Goal: Task Accomplishment & Management: Manage account settings

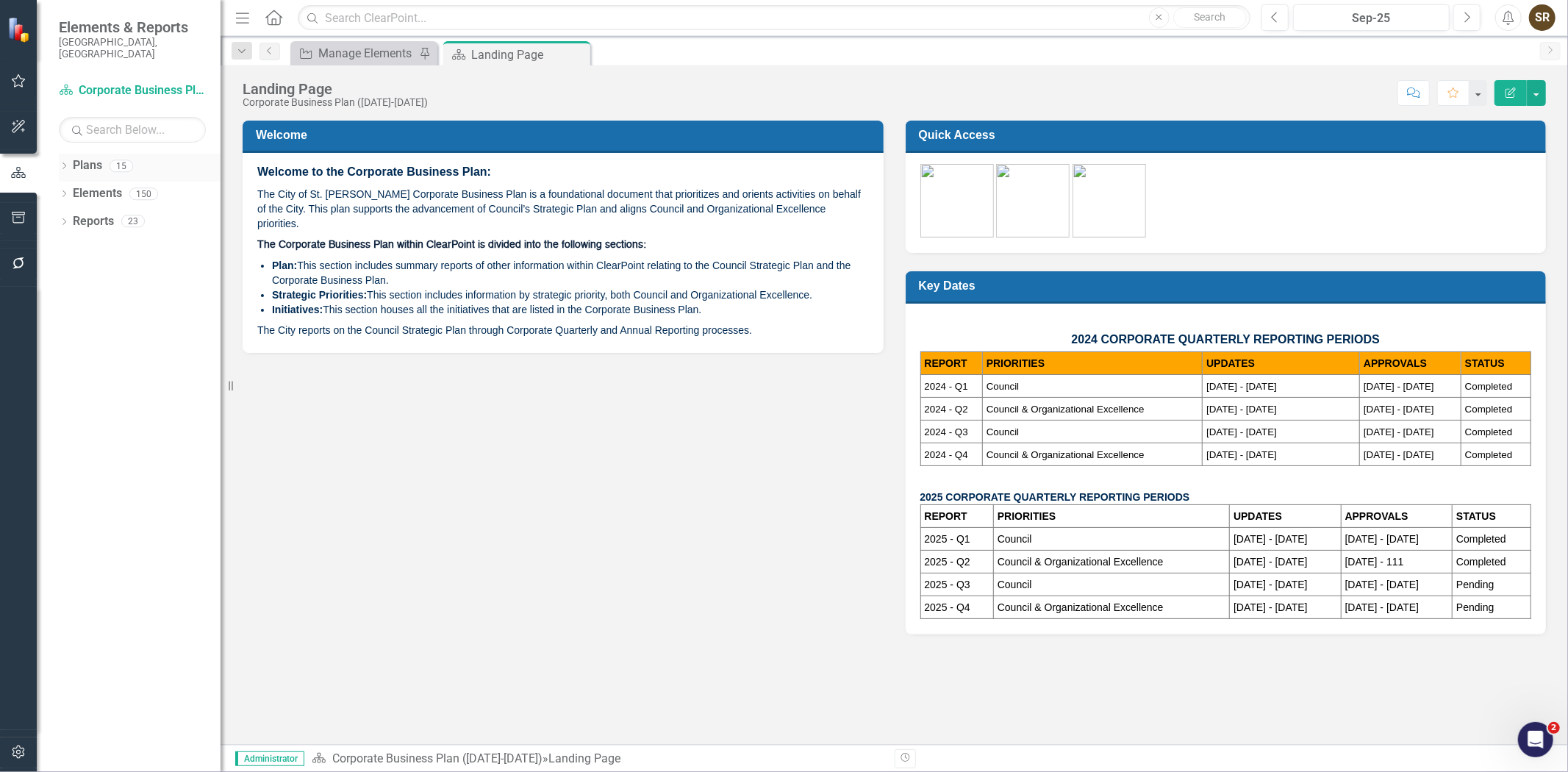
click at [62, 164] on icon "Dropdown" at bounding box center [64, 167] width 10 height 8
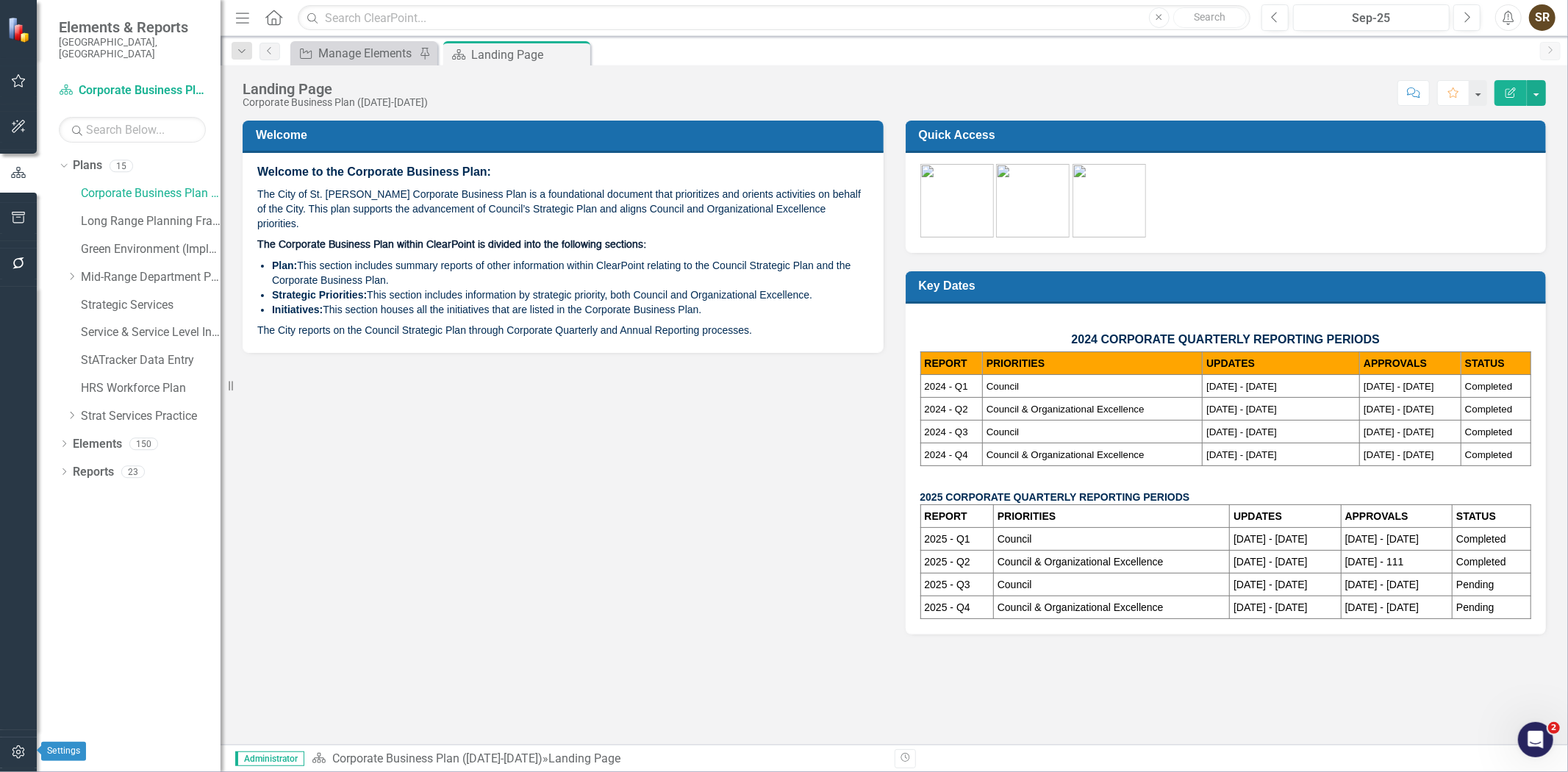
click at [11, 750] on icon "button" at bounding box center [18, 752] width 12 height 13
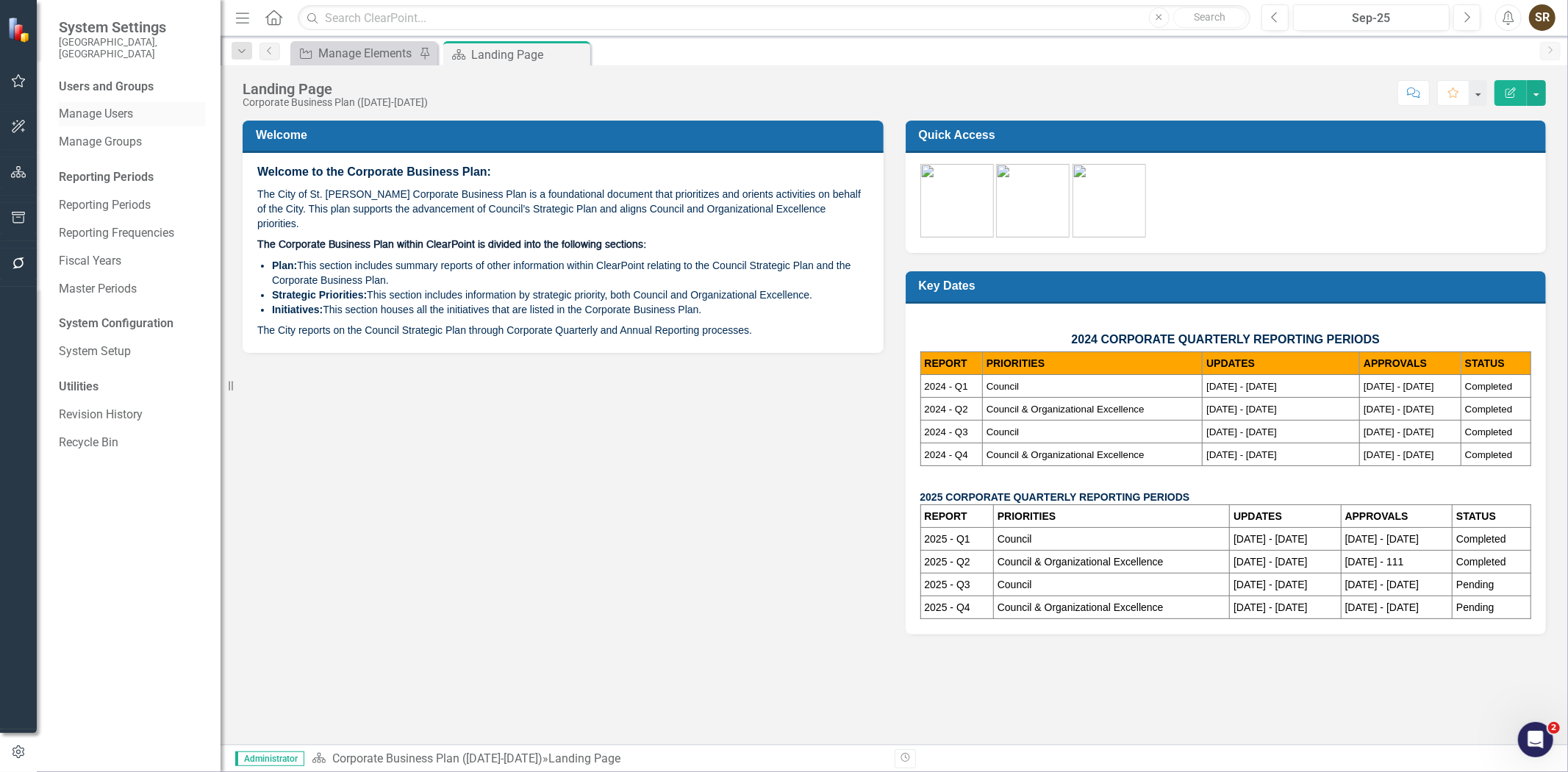
click at [110, 106] on link "Manage Users" at bounding box center [132, 114] width 147 height 17
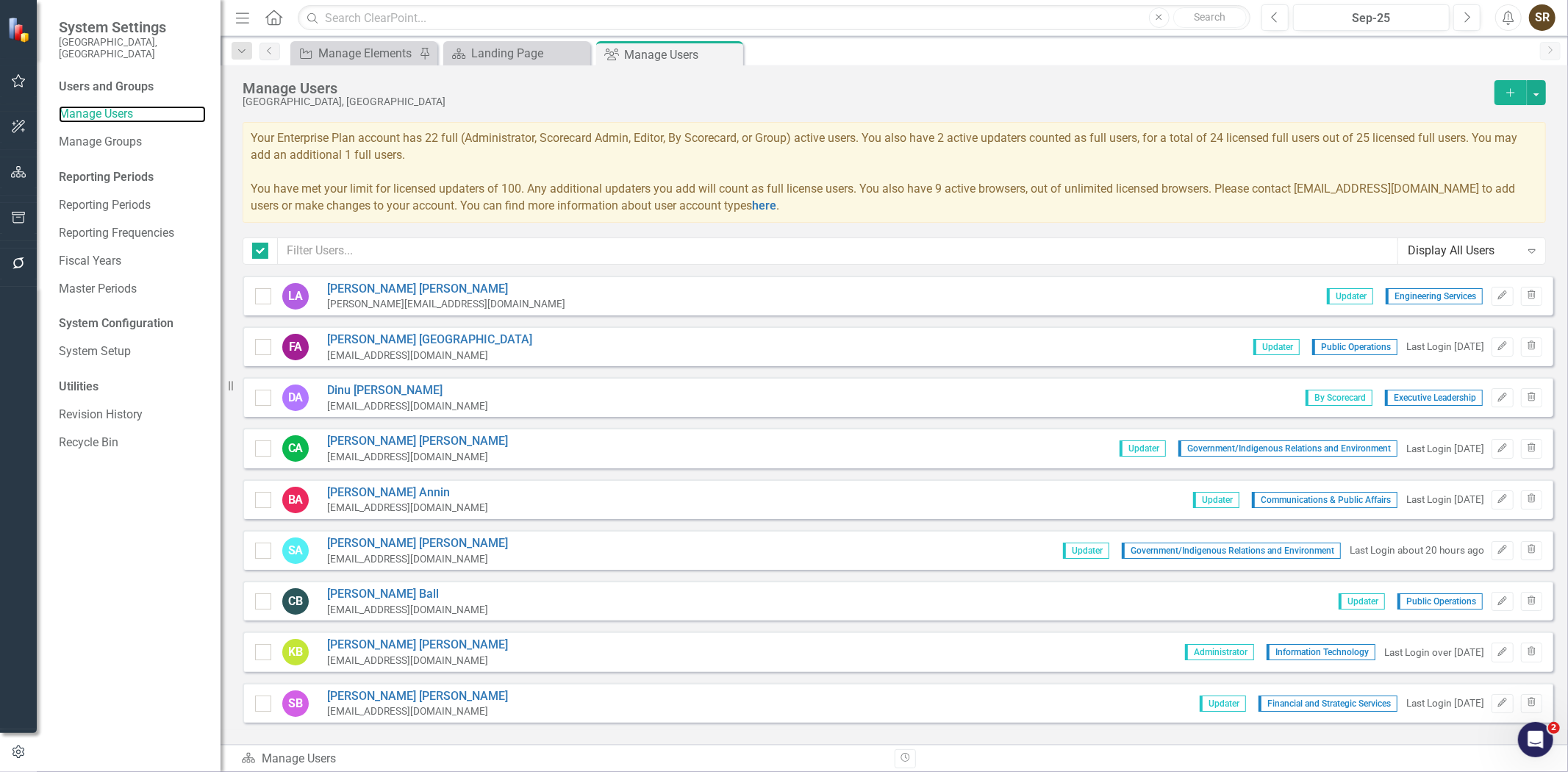
checkbox input "false"
click at [322, 246] on input "text" at bounding box center [838, 250] width 1121 height 27
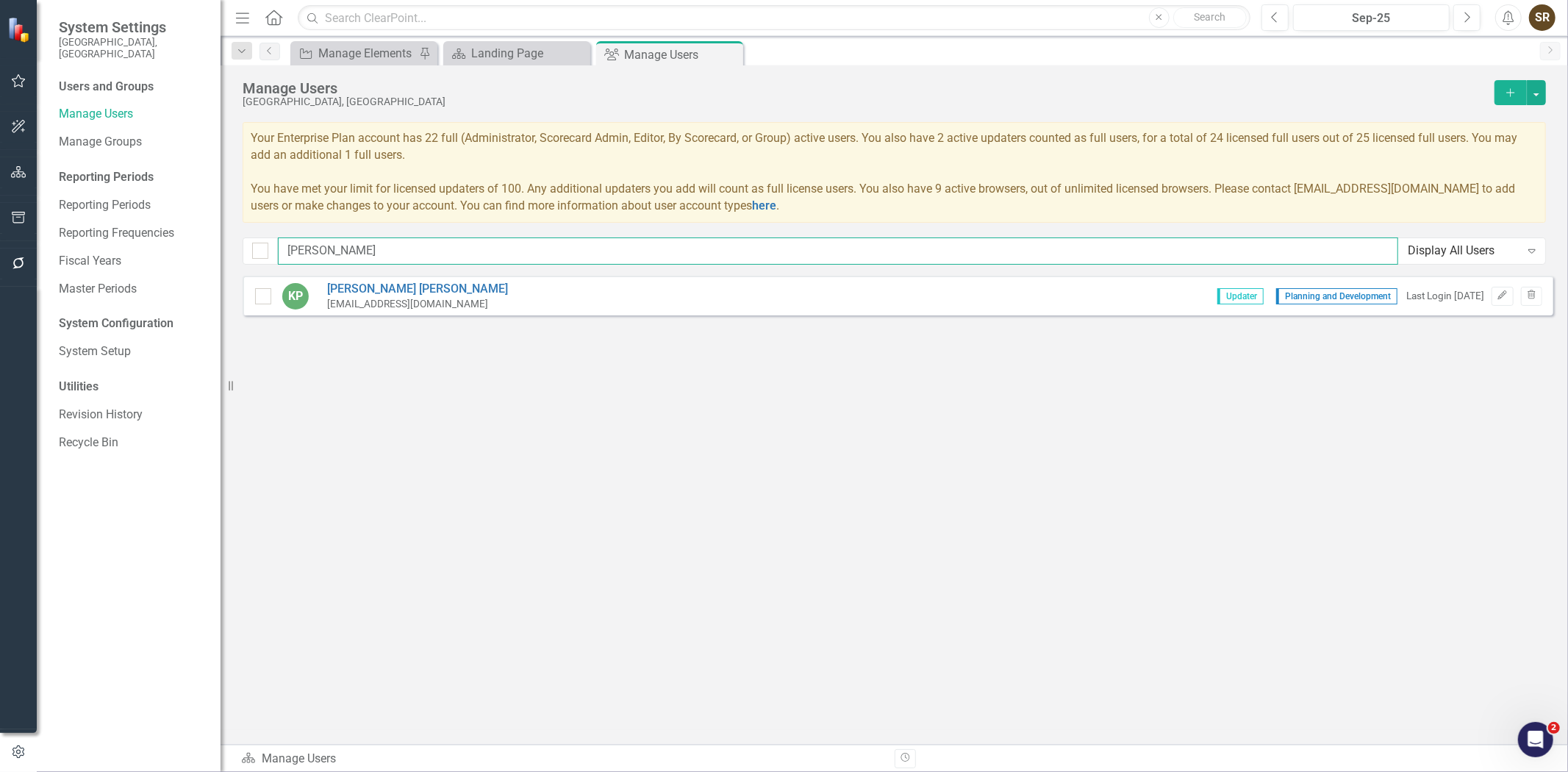
drag, startPoint x: 362, startPoint y: 255, endPoint x: 270, endPoint y: 261, distance: 92.2
click at [270, 261] on div "[PERSON_NAME] Display All Users Expand" at bounding box center [894, 250] width 1304 height 27
click at [1503, 302] on button "Edit" at bounding box center [1502, 297] width 21 height 19
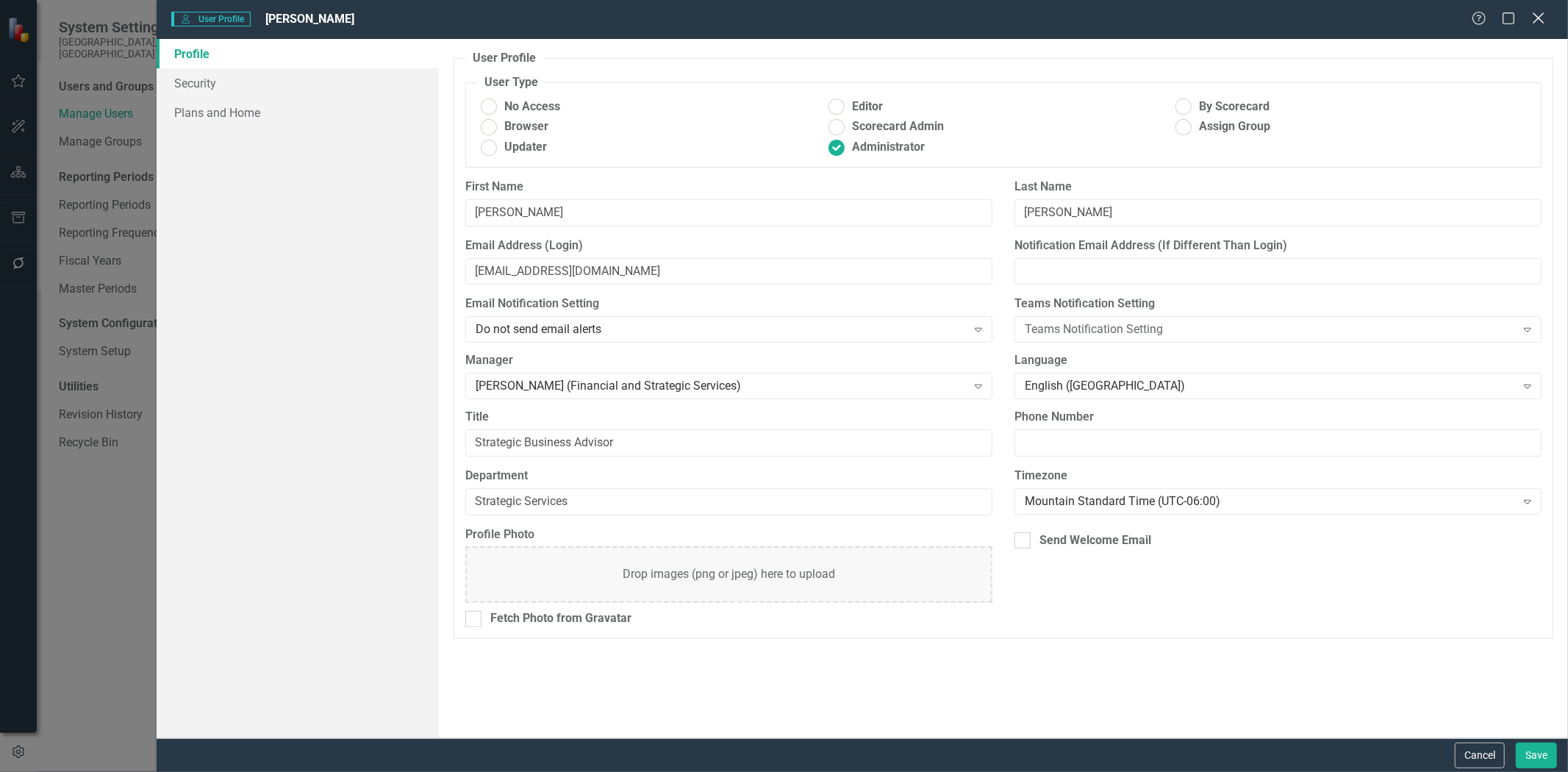
click at [1535, 25] on icon "Close" at bounding box center [1538, 18] width 18 height 14
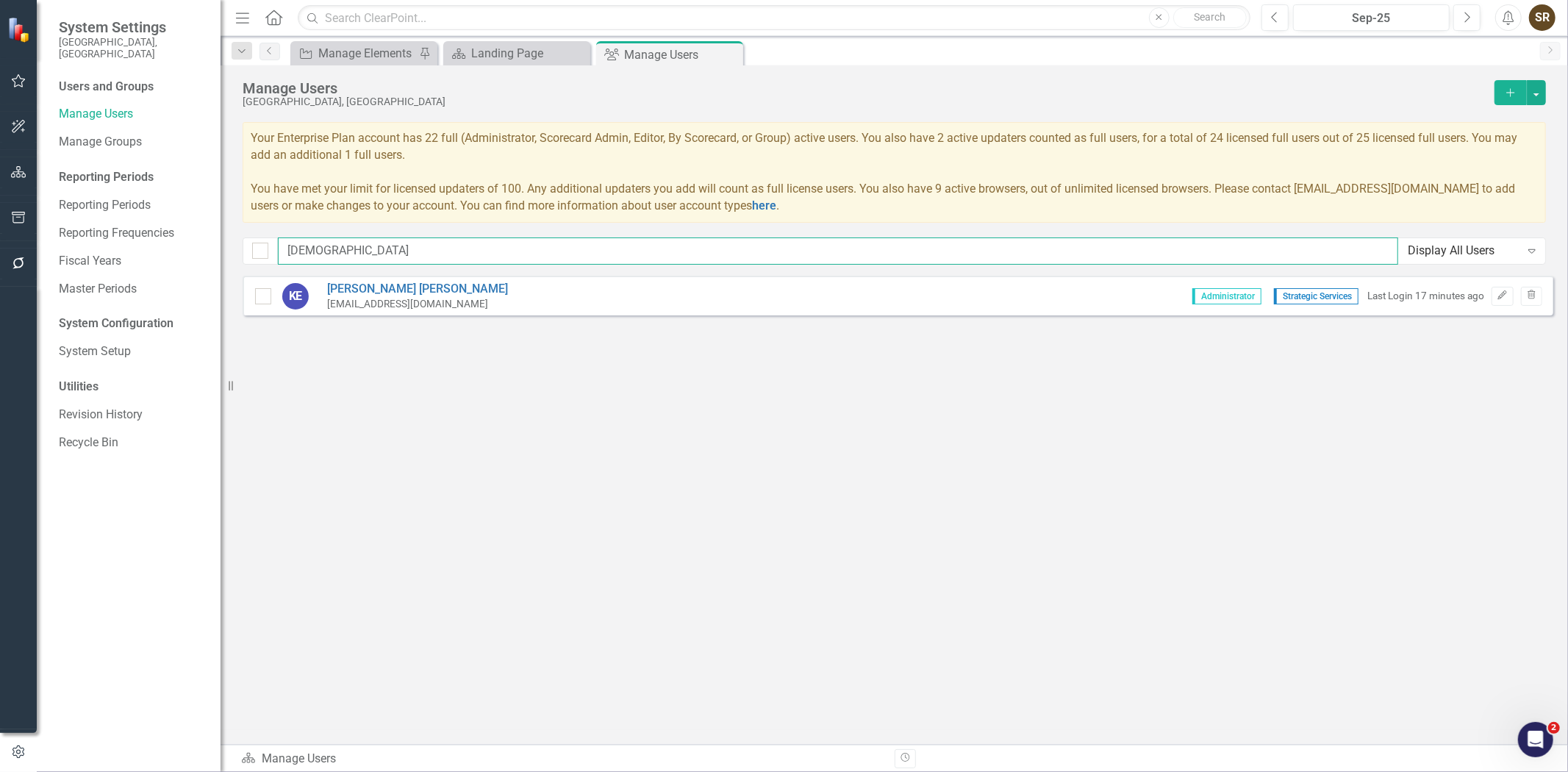
drag, startPoint x: 318, startPoint y: 254, endPoint x: 275, endPoint y: 251, distance: 43.1
click at [275, 251] on div "kath Display All Users Expand" at bounding box center [894, 250] width 1304 height 27
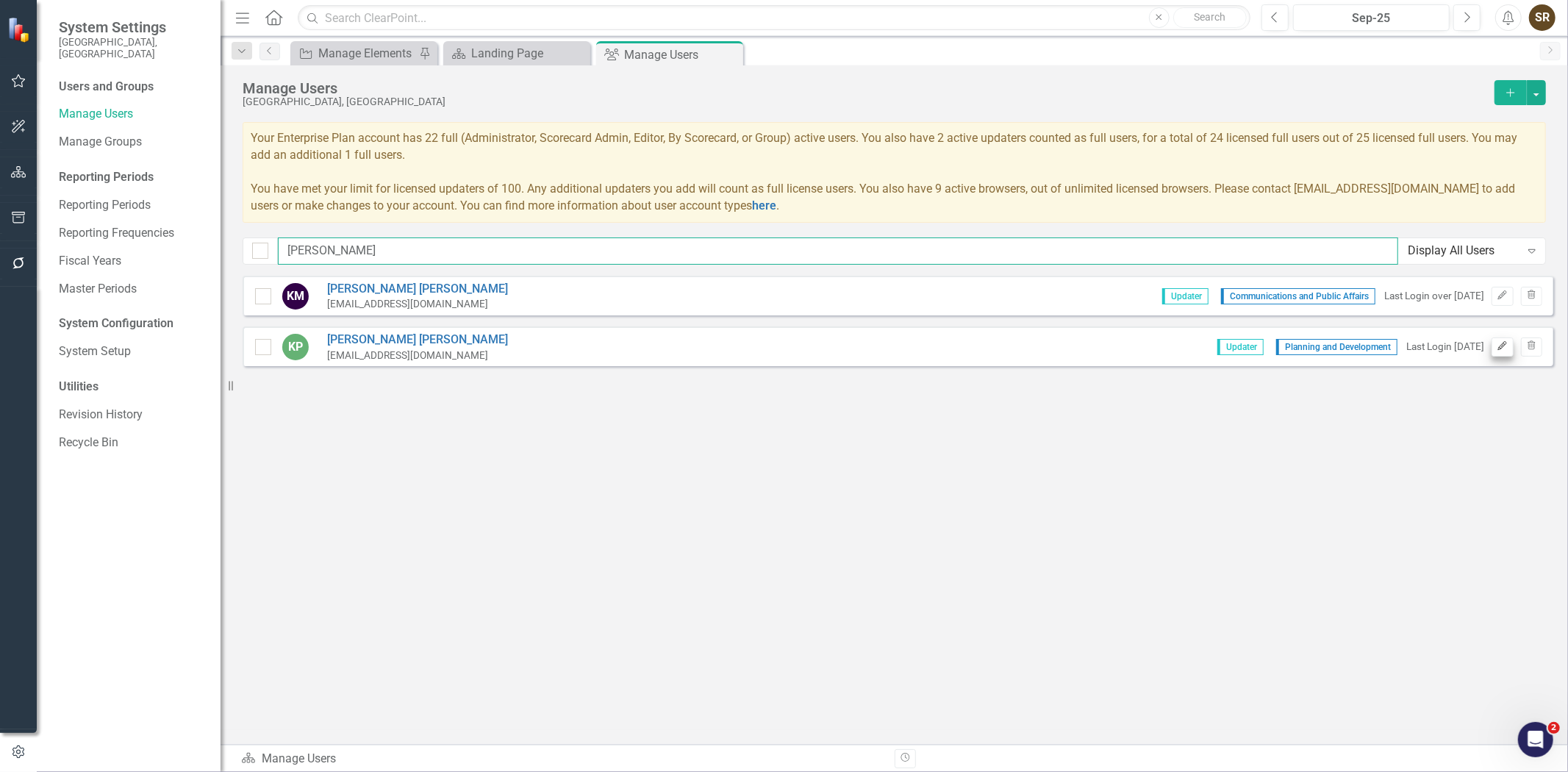
type input "[PERSON_NAME]"
drag, startPoint x: 1502, startPoint y: 346, endPoint x: 1030, endPoint y: 331, distance: 472.2
click at [1502, 346] on icon "Edit" at bounding box center [1502, 347] width 11 height 9
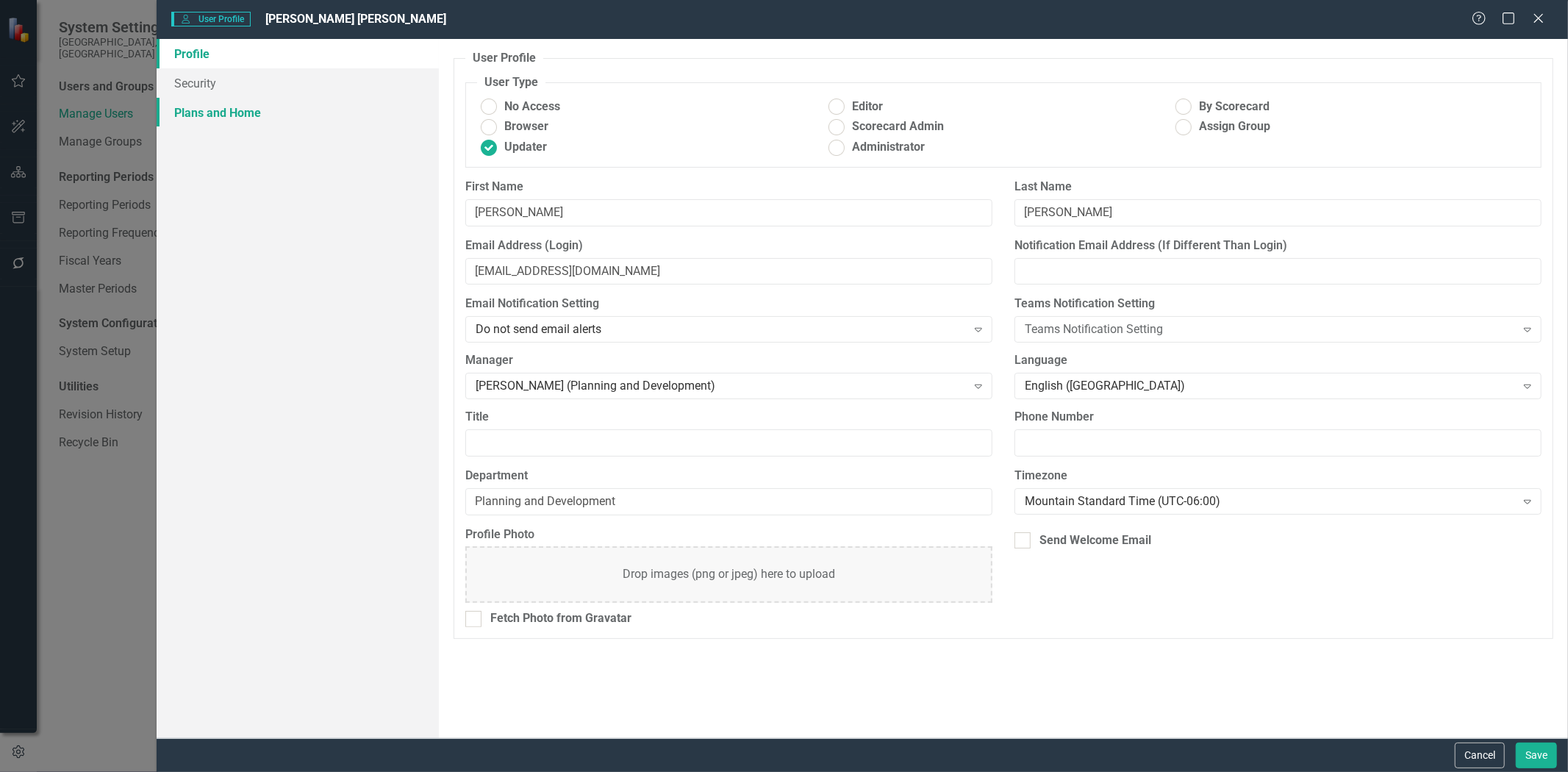
click at [214, 111] on link "Plans and Home" at bounding box center [298, 113] width 283 height 30
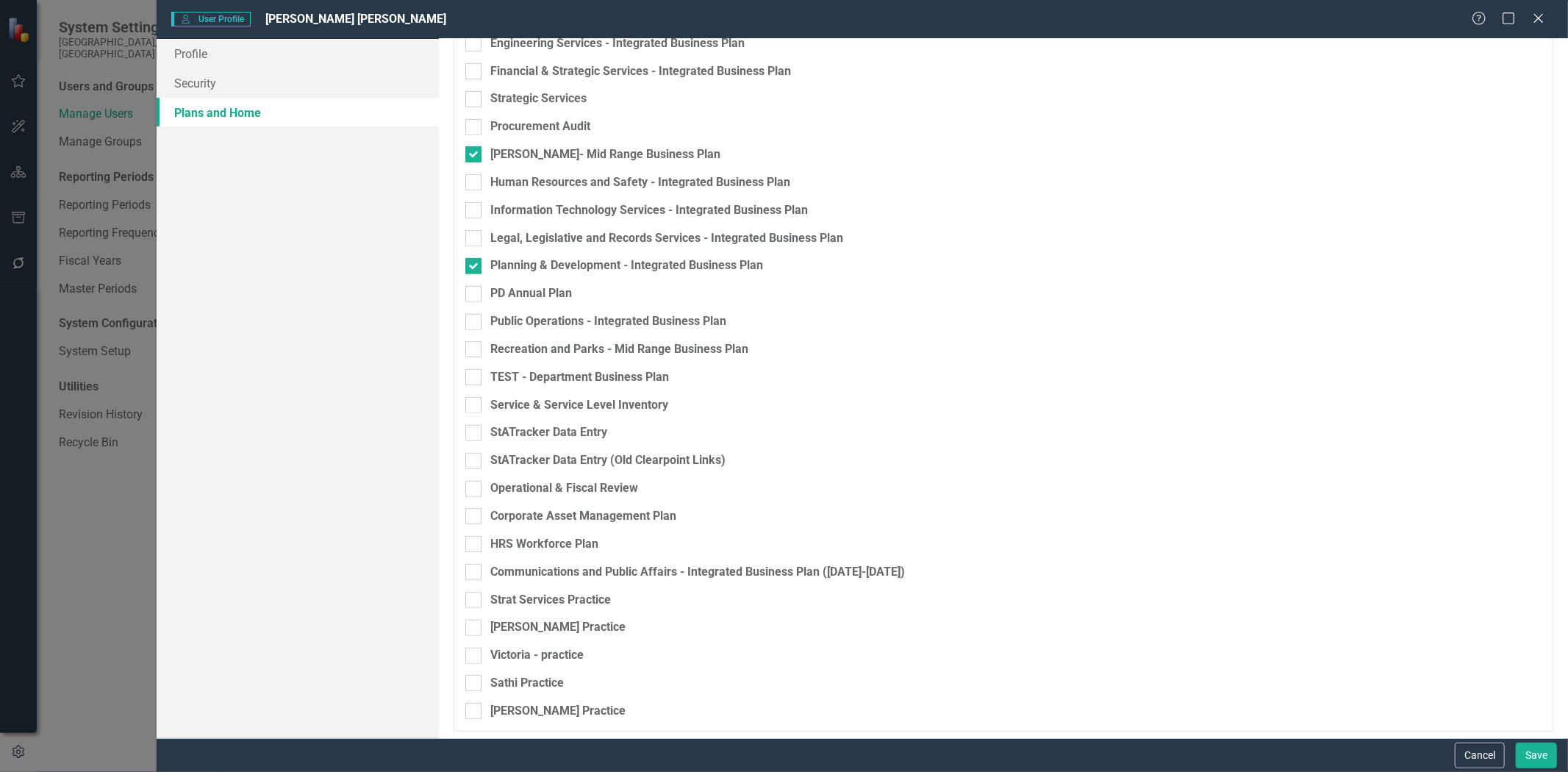
scroll to position [502, 0]
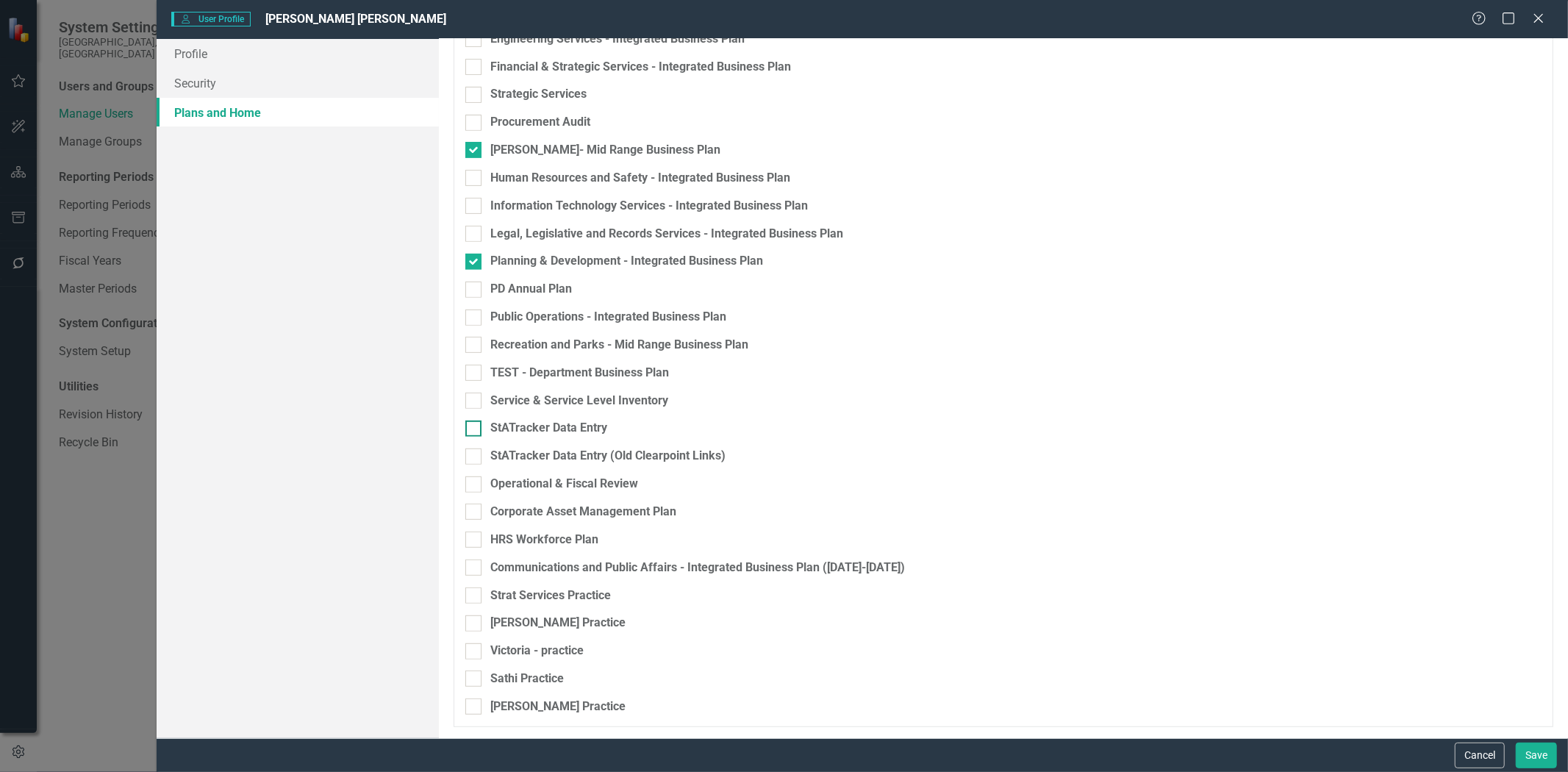
click at [1259, 420] on div "StATracker Data Entry" at bounding box center [927, 428] width 922 height 17
click at [475, 421] on input "StATracker Data Entry" at bounding box center [470, 425] width 10 height 10
checkbox input "true"
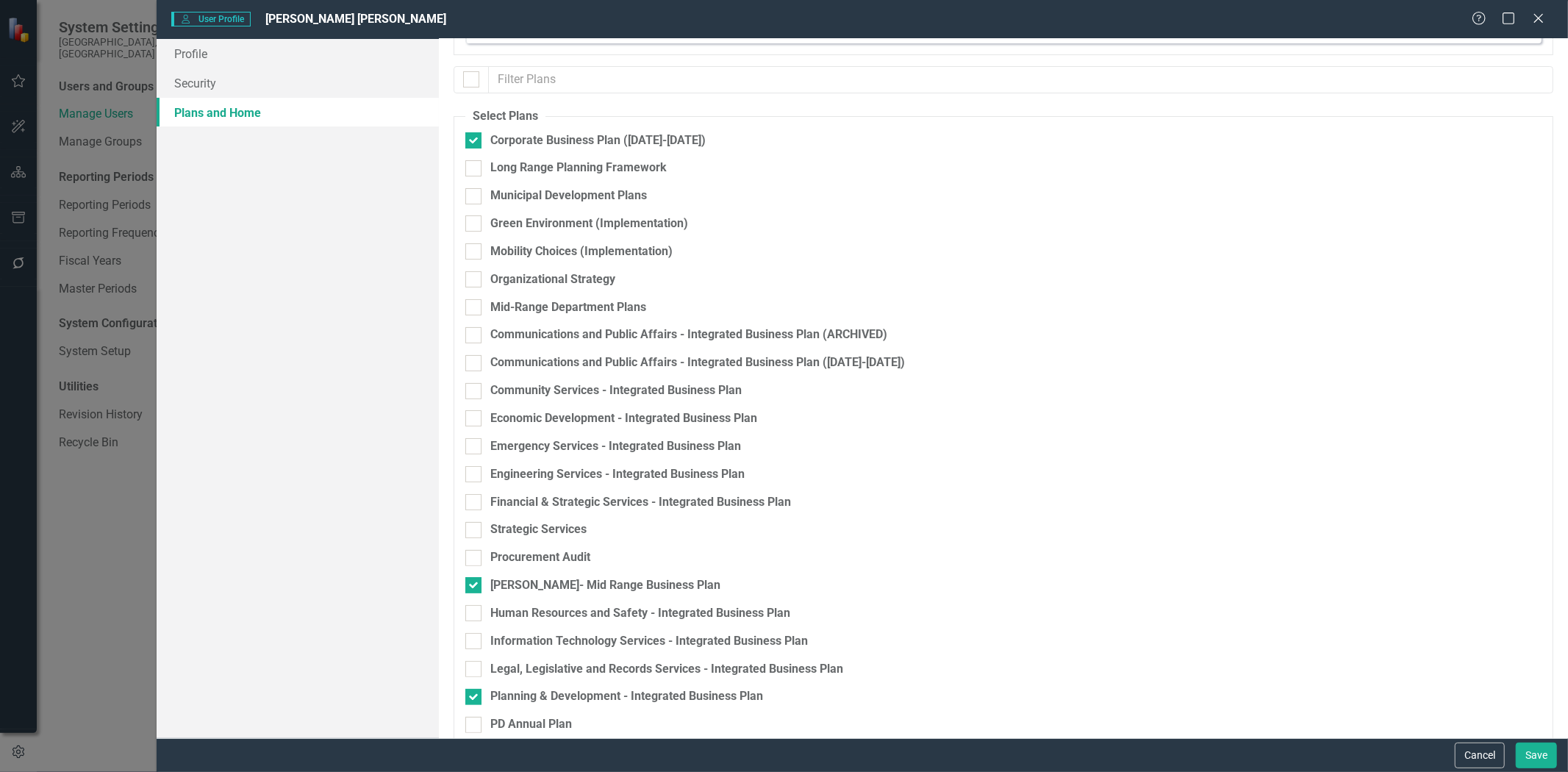
scroll to position [0, 0]
